Goal: Check status: Check status

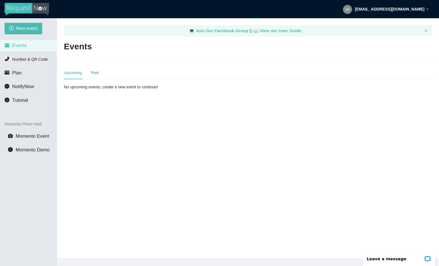
click at [94, 74] on div "Past" at bounding box center [95, 73] width 8 height 6
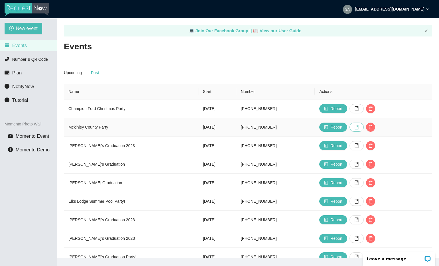
click at [359, 126] on icon "book" at bounding box center [356, 127] width 5 height 5
